Goal: Information Seeking & Learning: Learn about a topic

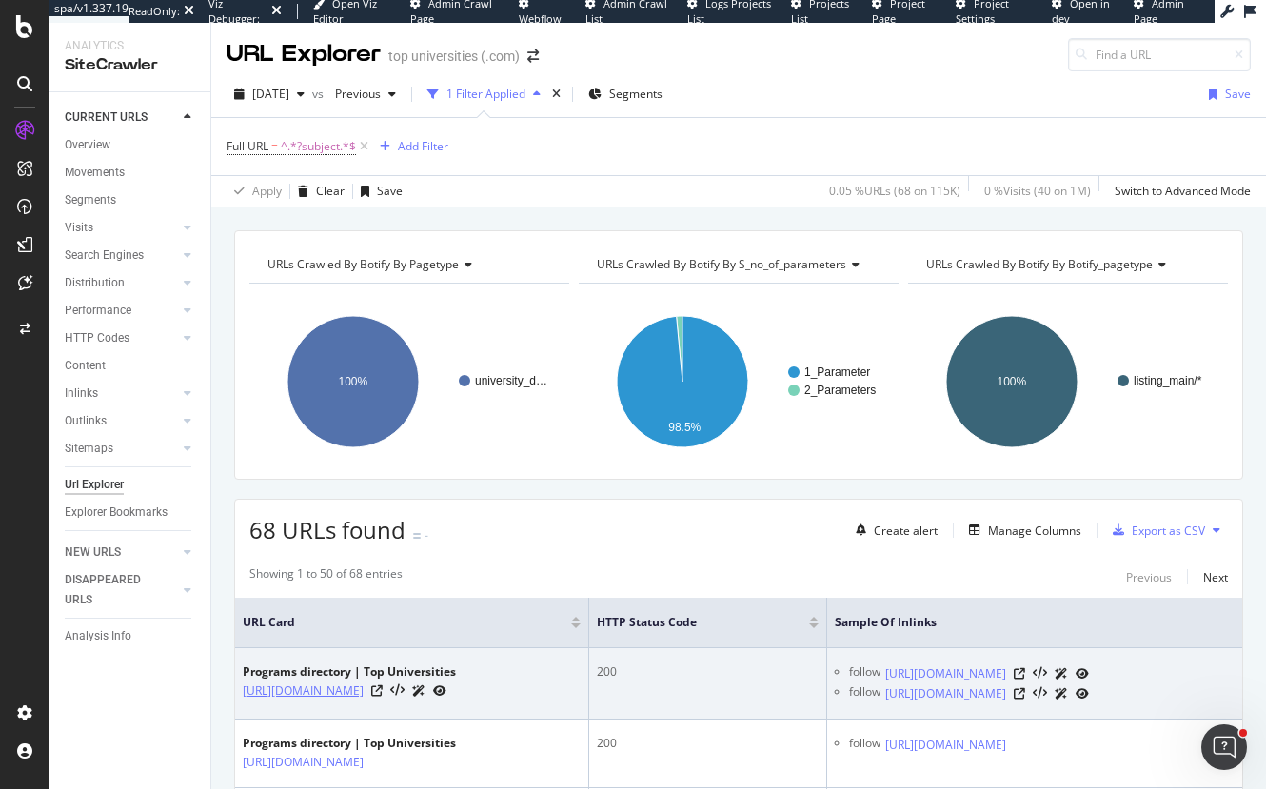
click at [285, 690] on link "[URL][DOMAIN_NAME]" at bounding box center [303, 691] width 121 height 19
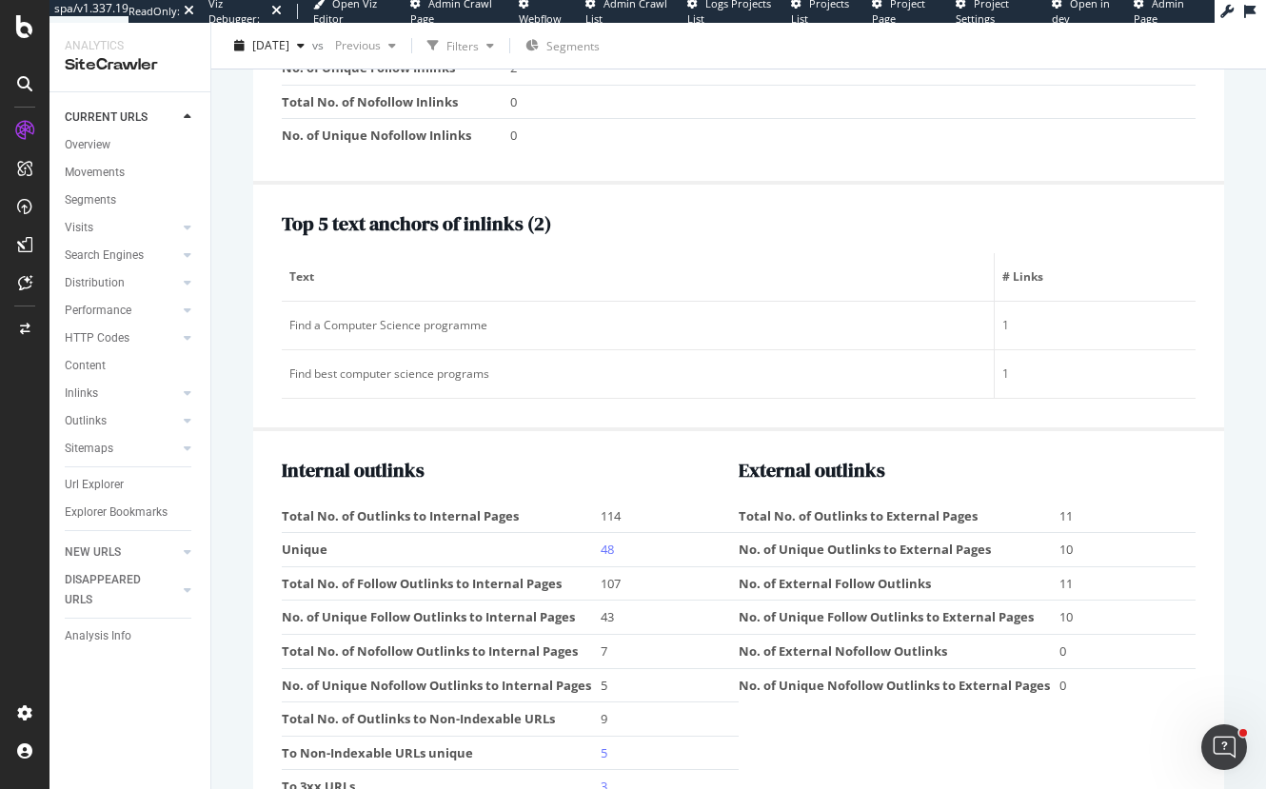
scroll to position [2050, 0]
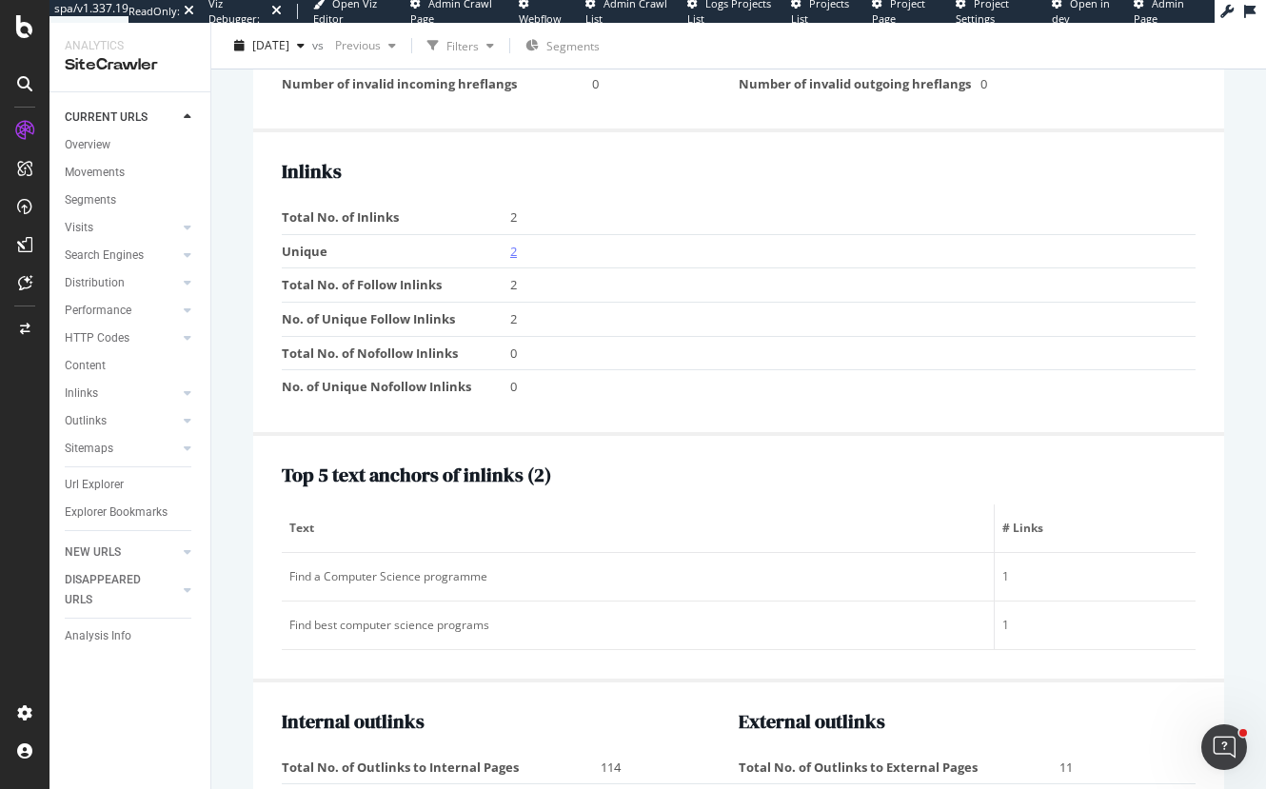
click at [510, 252] on link "2" at bounding box center [513, 251] width 7 height 17
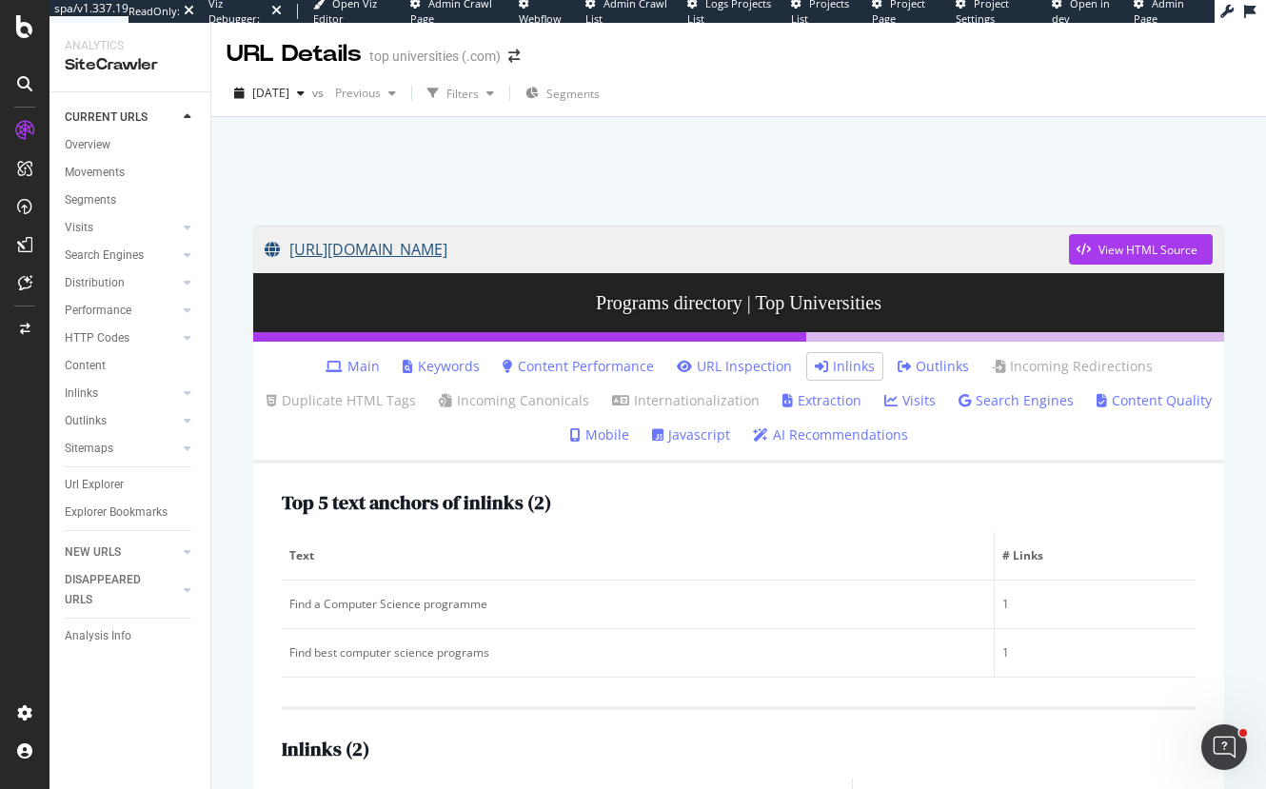
drag, startPoint x: 244, startPoint y: 257, endPoint x: 1034, endPoint y: 254, distance: 790.2
click at [1034, 254] on div "https://www.topuniversities.com/programs/computer-science-and-information-syste…" at bounding box center [738, 592] width 1009 height 771
copy link "https://www.topuniversities.com/programs/computer-science-and-information-syste…"
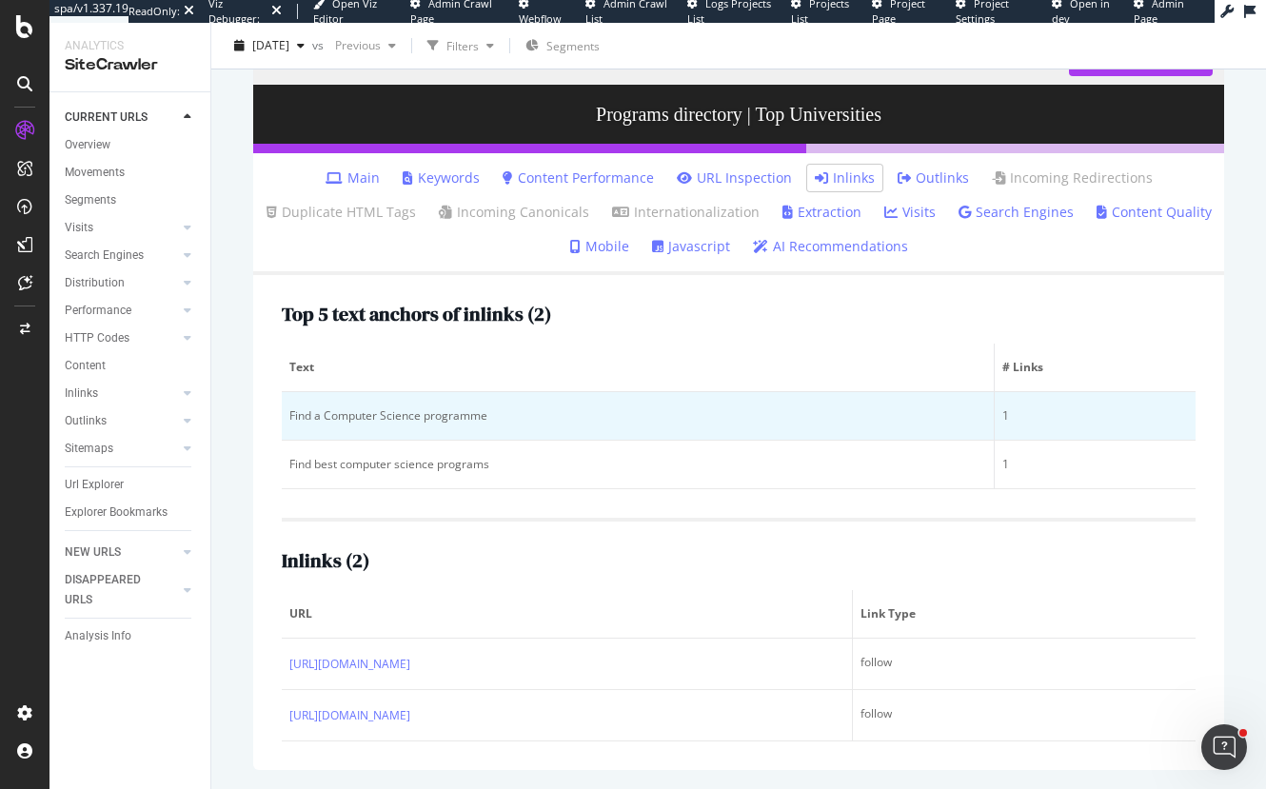
scroll to position [225, 0]
drag, startPoint x: 506, startPoint y: 383, endPoint x: 289, endPoint y: 378, distance: 216.2
click at [289, 407] on div "Find a Computer Science programme" at bounding box center [637, 415] width 697 height 17
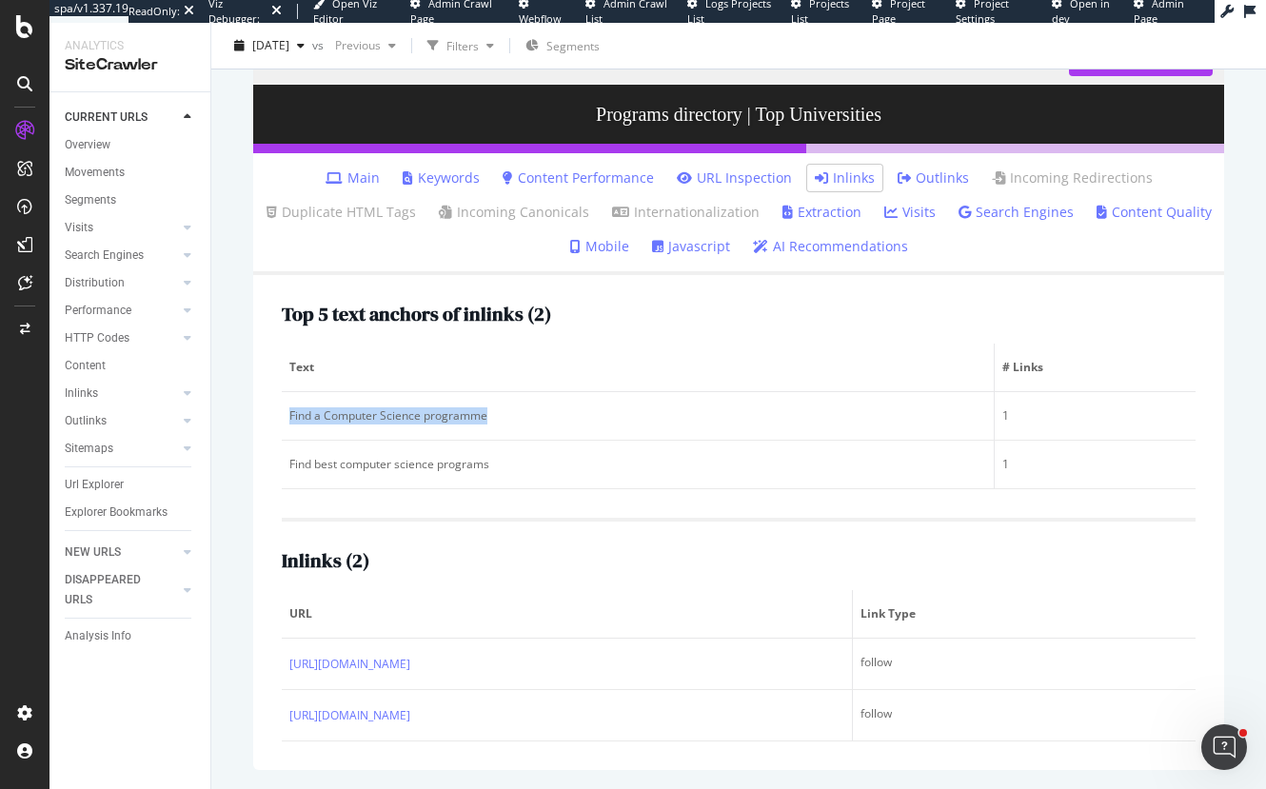
copy div "Find a Computer Science programme"
click at [453, 304] on h2 "Top 5 text anchors of inlinks ( 2 )" at bounding box center [416, 314] width 269 height 21
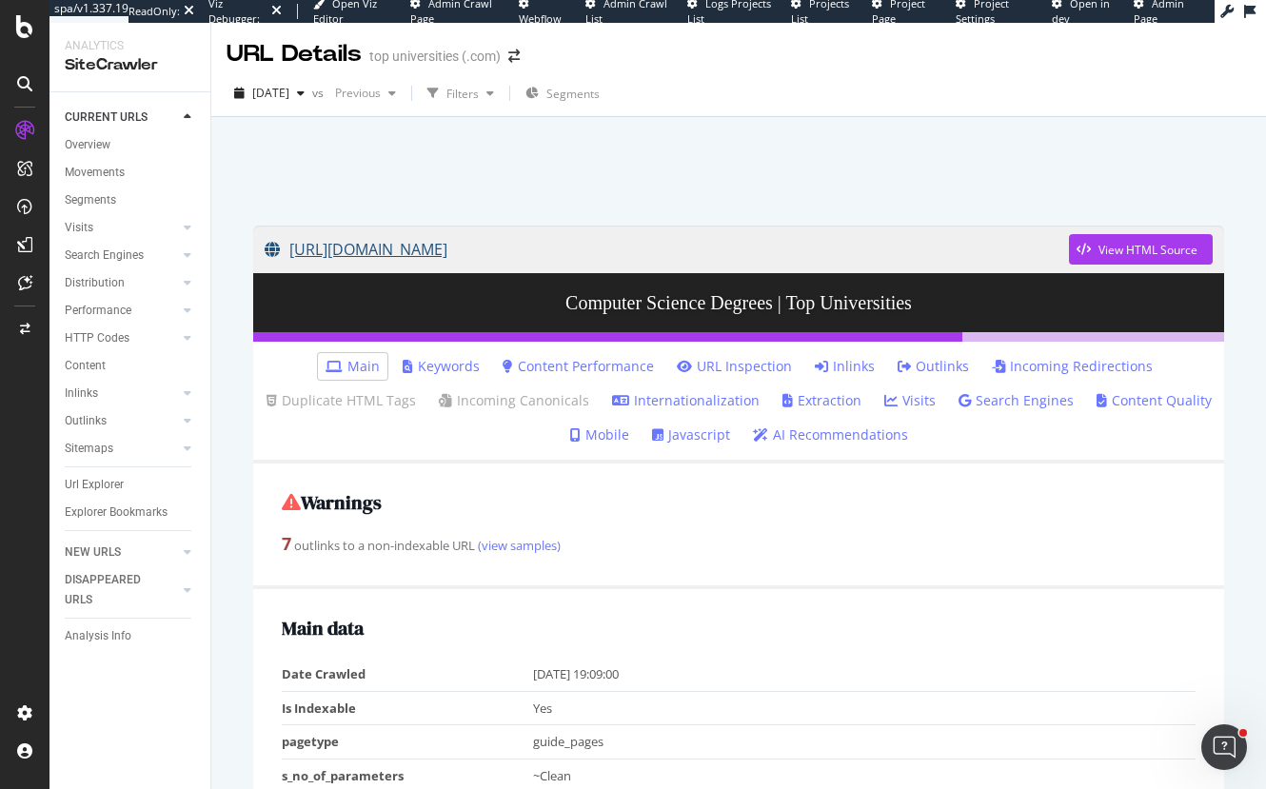
click at [771, 258] on link "[URL][DOMAIN_NAME]" at bounding box center [667, 250] width 804 height 48
click at [828, 371] on link "Inlinks" at bounding box center [845, 366] width 60 height 19
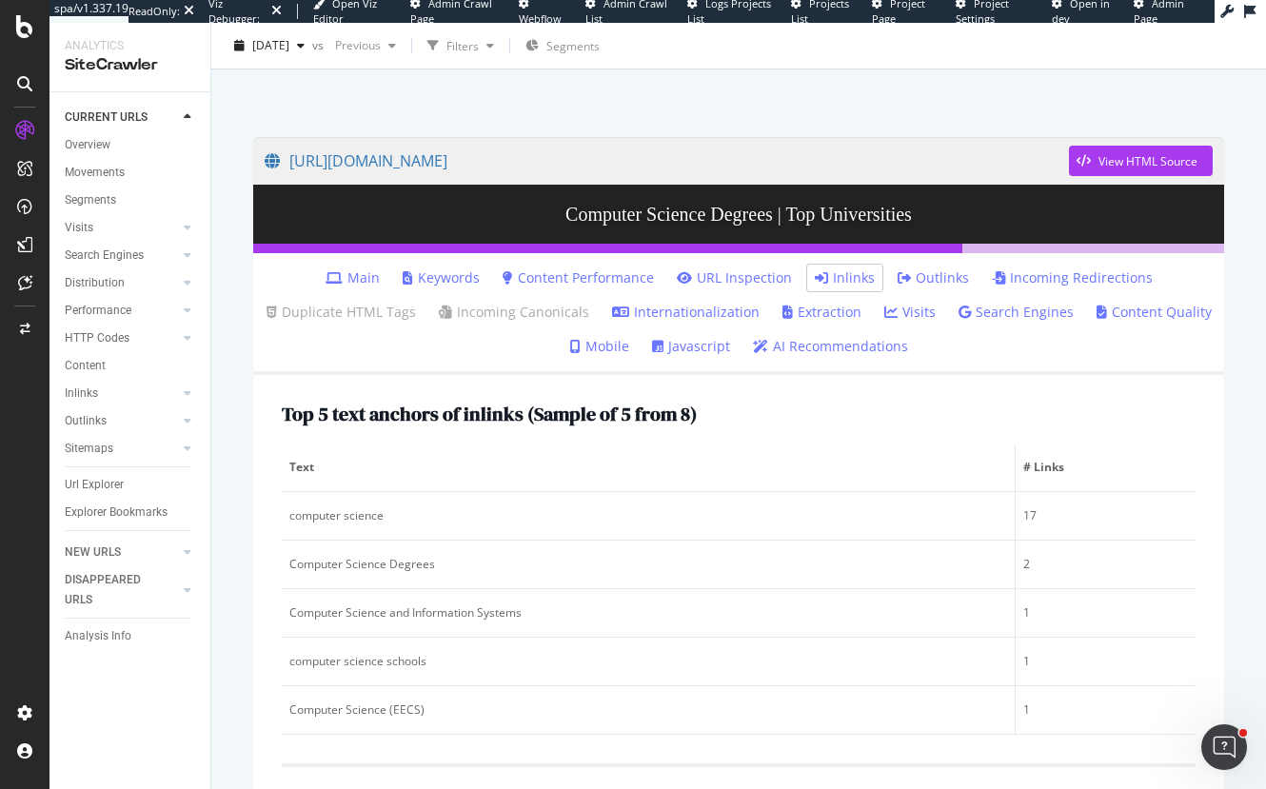
scroll to position [88, 0]
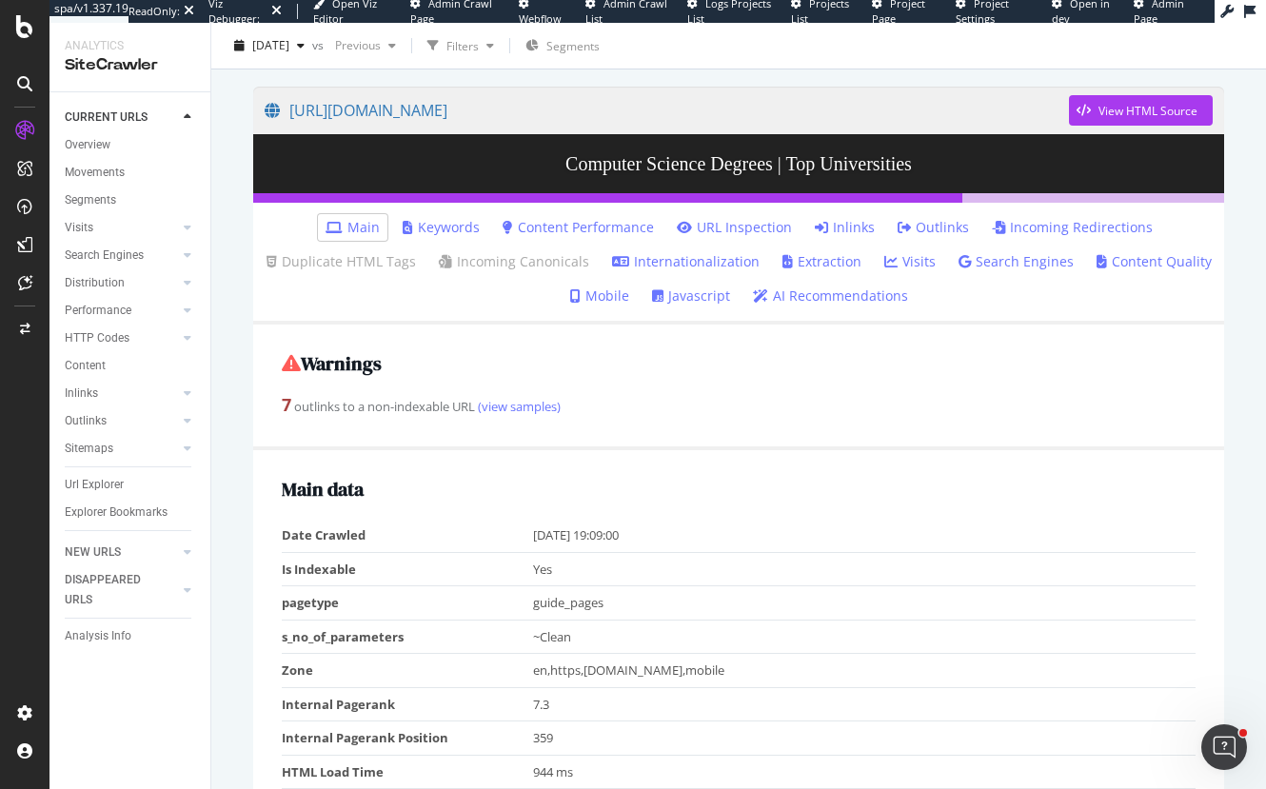
scroll to position [95, 0]
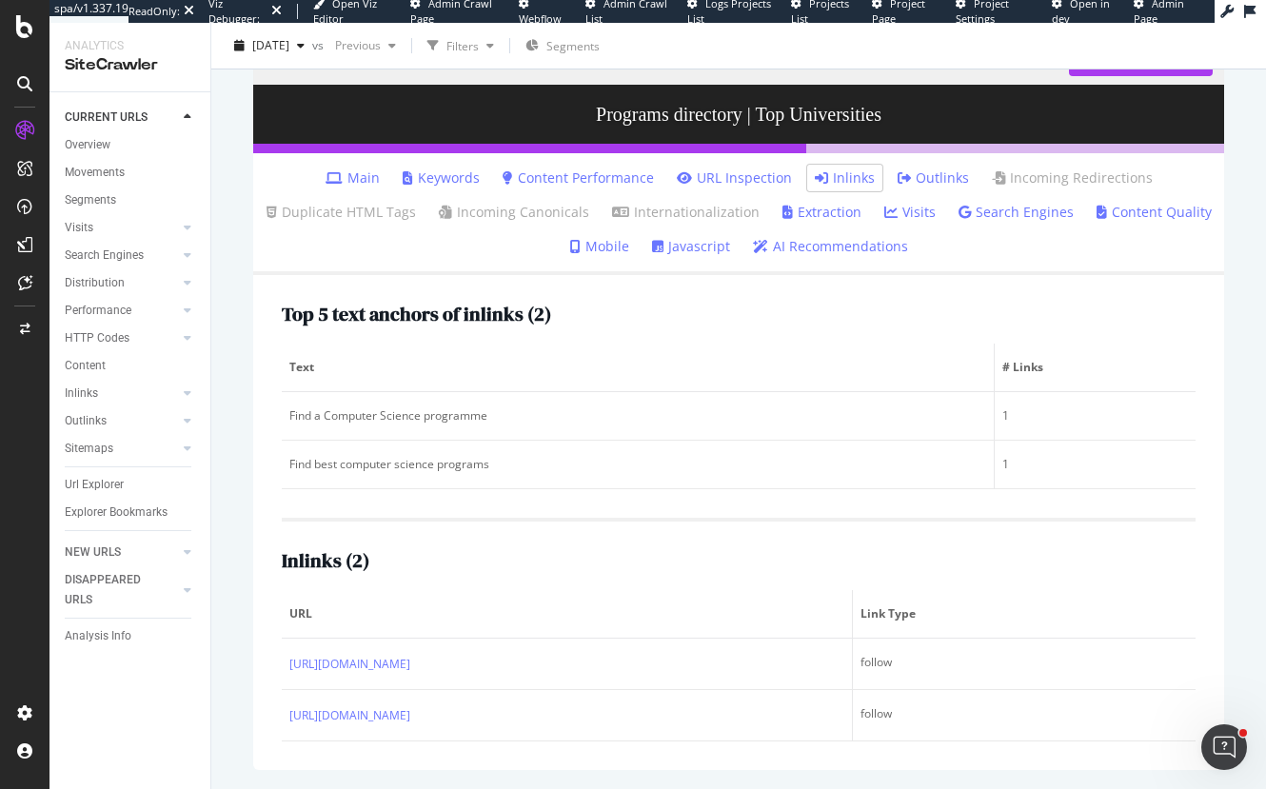
scroll to position [225, 0]
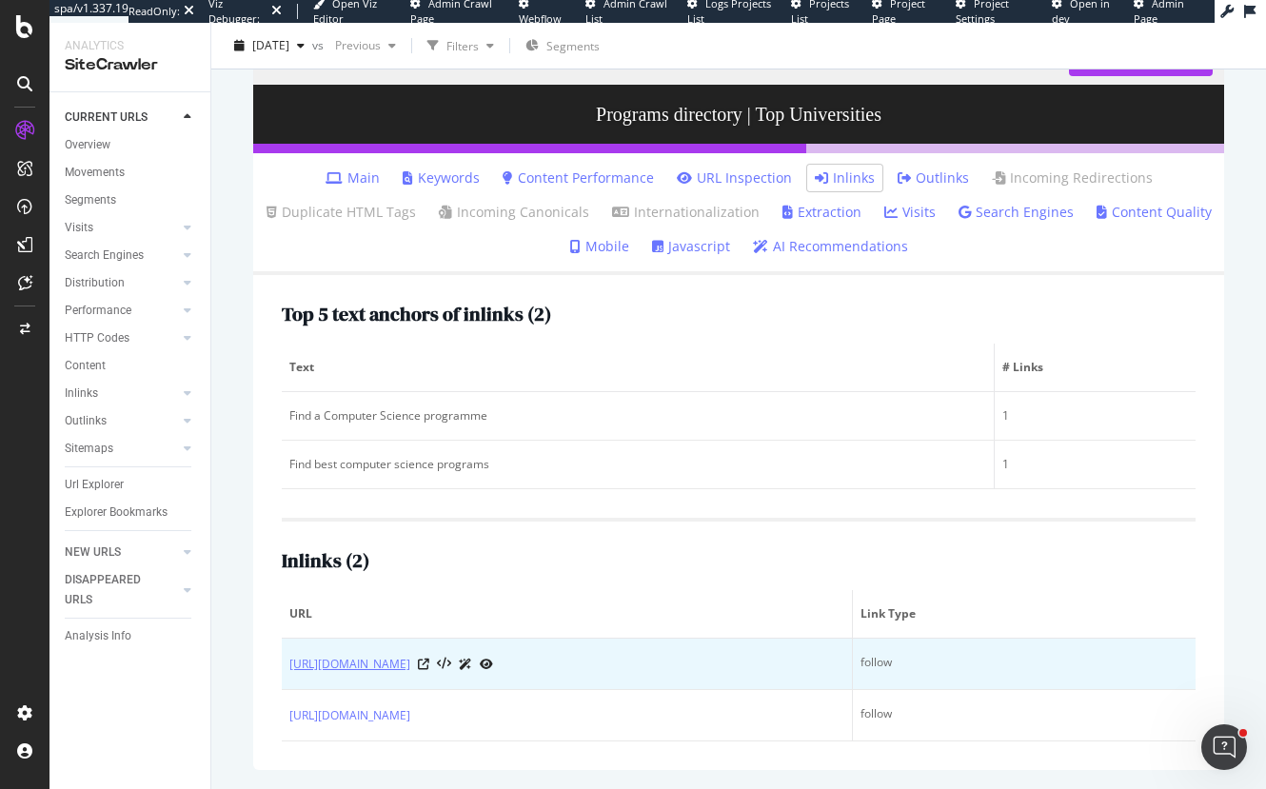
drag, startPoint x: 279, startPoint y: 626, endPoint x: 321, endPoint y: 643, distance: 44.9
click at [321, 643] on div "Top 5 text anchors of inlinks ( 2 ) Text # Links Find a Computer Science progra…" at bounding box center [738, 522] width 971 height 495
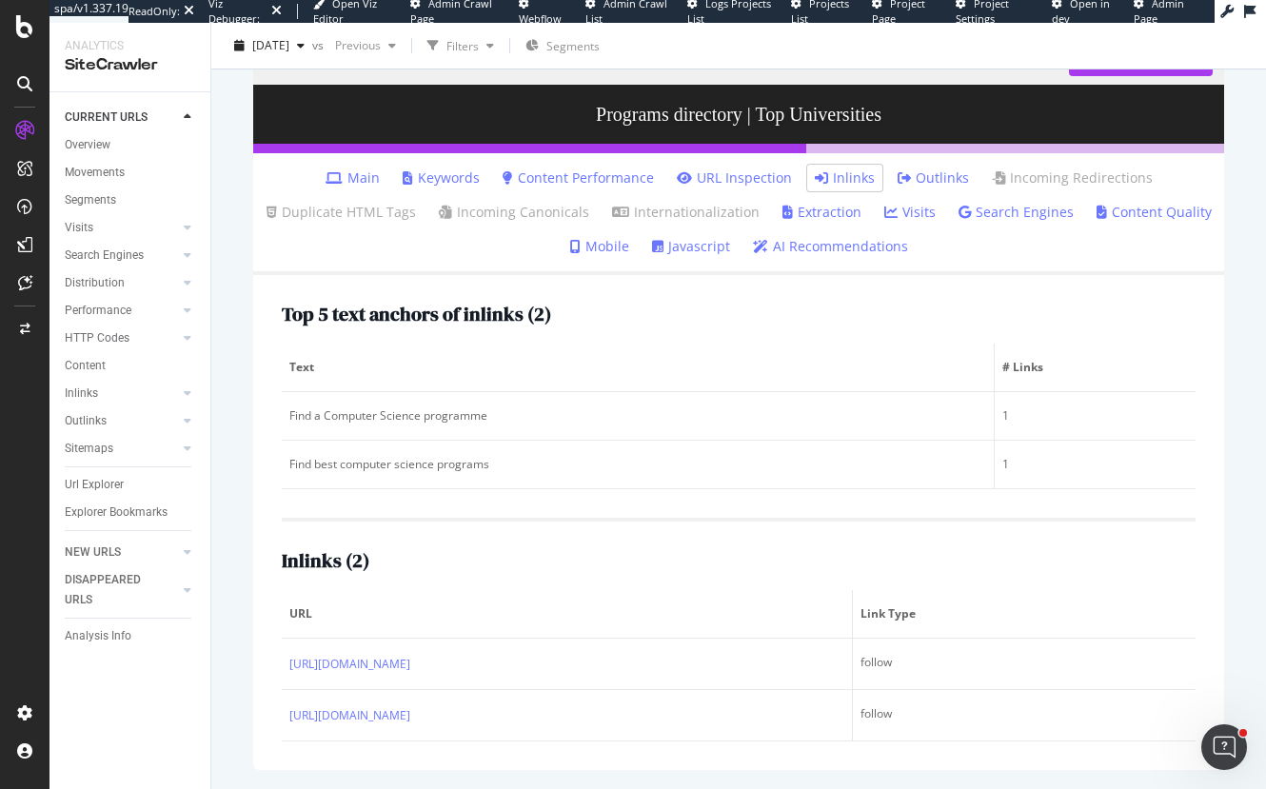
copy table "URL Link Type [URL][DOMAIN_NAME]"
